Goal: Check status: Check status

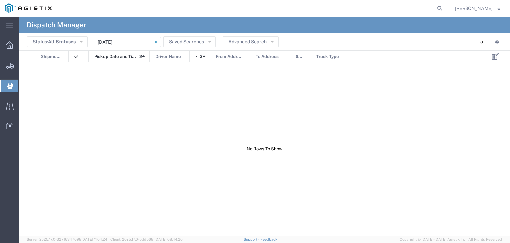
click at [125, 44] on input "[DATE] - [DATE]" at bounding box center [128, 42] width 66 height 10
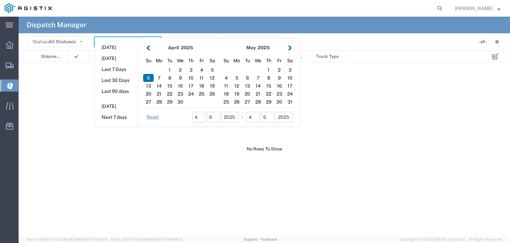
click at [288, 50] on button "button" at bounding box center [290, 47] width 7 height 9
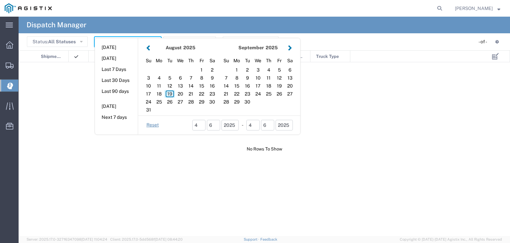
click at [170, 92] on div "19" at bounding box center [170, 94] width 11 height 8
type input "[DATE]"
type input "[DATE] - [DATE]"
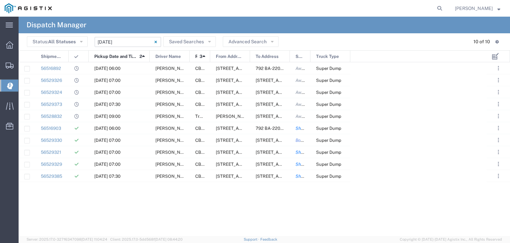
click at [127, 40] on input "[DATE] - [DATE]" at bounding box center [128, 42] width 66 height 10
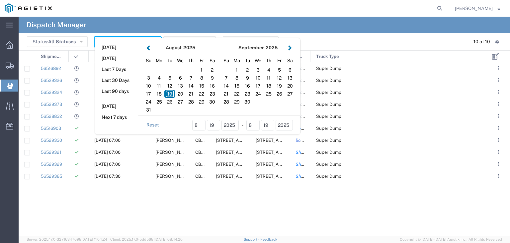
click at [393, 109] on div "56516892 [DATE] 06:00 [PERSON_NAME] CB116904 [STREET_ADDRESS][US_STATE] 792 BA-…" at bounding box center [253, 148] width 469 height 173
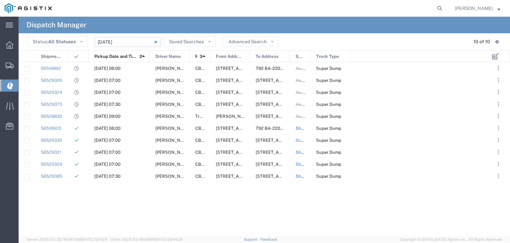
click at [130, 41] on input "[DATE] - [DATE]" at bounding box center [128, 42] width 66 height 10
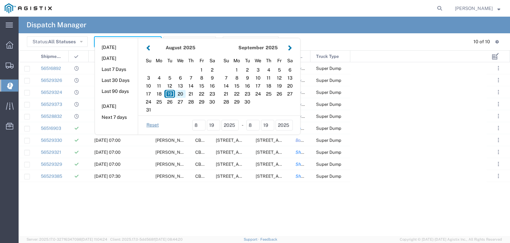
click at [181, 90] on div "20" at bounding box center [180, 94] width 11 height 8
click at [181, 93] on div "20" at bounding box center [180, 94] width 11 height 8
type input "[DATE]"
type input "[DATE] - [DATE]"
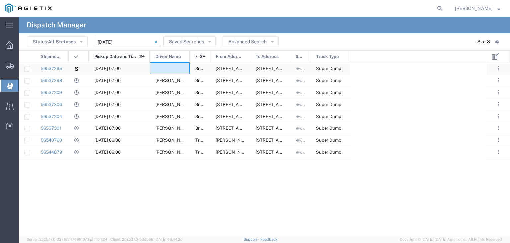
click at [171, 70] on div at bounding box center [170, 68] width 40 height 12
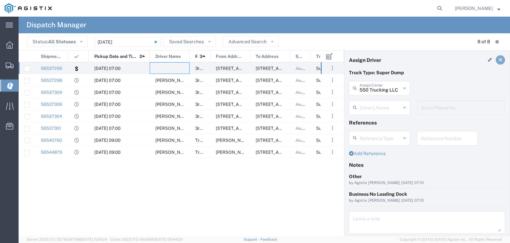
click at [499, 58] on icon at bounding box center [501, 59] width 4 height 5
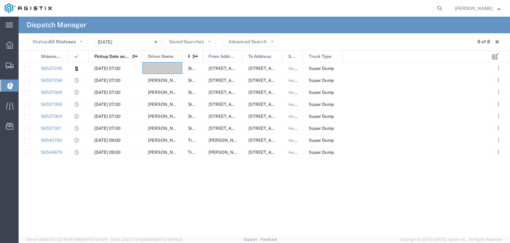
drag, startPoint x: 150, startPoint y: 55, endPoint x: 142, endPoint y: 56, distance: 7.4
click at [142, 56] on div at bounding box center [142, 57] width 3 height 12
click at [70, 54] on div "Shipment No. Pickup Date and Time 2 Driver Name Reference 3 From Address To Add…" at bounding box center [182, 57] width 326 height 12
click at [127, 44] on input "[DATE] - [DATE]" at bounding box center [128, 42] width 66 height 10
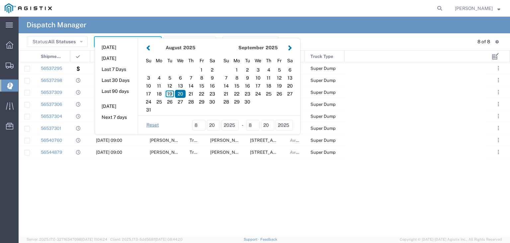
click at [168, 94] on div "19" at bounding box center [170, 94] width 11 height 8
type input "[DATE]"
type input "[DATE] - [DATE]"
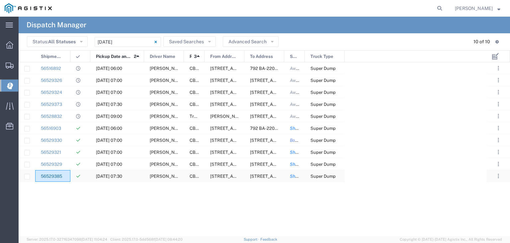
click at [52, 178] on link "56529385" at bounding box center [51, 175] width 21 height 5
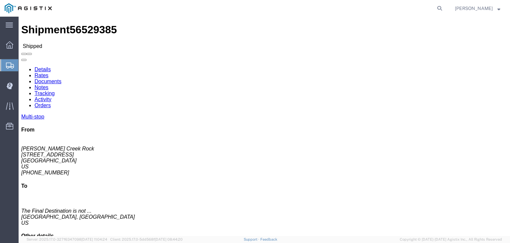
click link "Tracking"
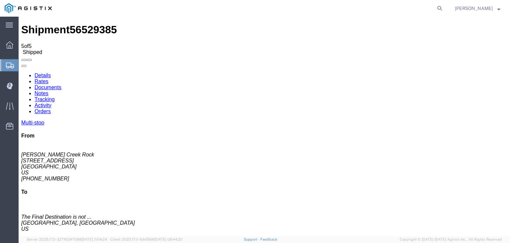
click at [52, 102] on link "Activity" at bounding box center [43, 105] width 17 height 6
click at [36, 72] on link "Details" at bounding box center [43, 75] width 16 height 6
